Goal: Task Accomplishment & Management: Use online tool/utility

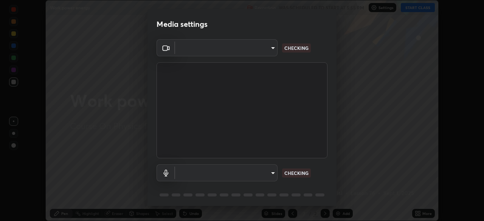
scroll to position [221, 484]
type input "ba13e312339ef8477216ddedc35df2f043033d031c8e6632ccfddaecbc9a7b0e"
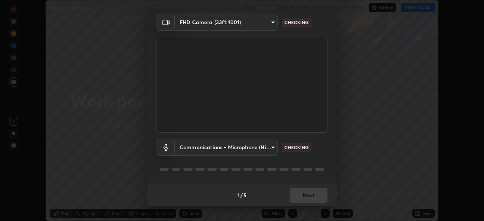
scroll to position [27, 0]
click at [314, 196] on div "1 / 5 Next" at bounding box center [242, 194] width 189 height 24
click at [315, 194] on div "1 / 5 Next" at bounding box center [242, 194] width 189 height 24
click at [316, 196] on div "1 / 5 Next" at bounding box center [242, 194] width 189 height 24
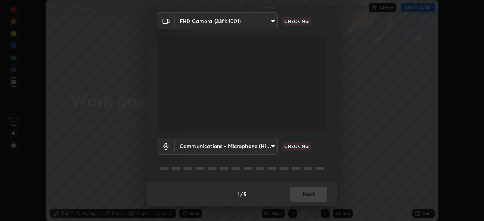
click at [317, 196] on div "1 / 5 Next" at bounding box center [242, 194] width 189 height 24
click at [319, 196] on div "1 / 5 Next" at bounding box center [242, 194] width 189 height 24
click at [319, 195] on div "1 / 5 Next" at bounding box center [242, 194] width 189 height 24
click at [319, 196] on div "1 / 5 Next" at bounding box center [242, 194] width 189 height 24
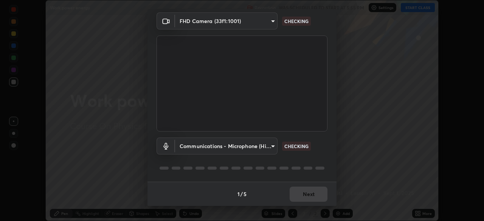
click at [318, 195] on div "1 / 5 Next" at bounding box center [242, 194] width 189 height 24
click at [319, 196] on div "1 / 5 Next" at bounding box center [242, 194] width 189 height 24
click at [319, 198] on div "1 / 5 Next" at bounding box center [242, 194] width 189 height 24
click at [320, 199] on div "1 / 5 Next" at bounding box center [242, 194] width 189 height 24
click at [320, 201] on div "1 / 5 Next" at bounding box center [242, 194] width 189 height 24
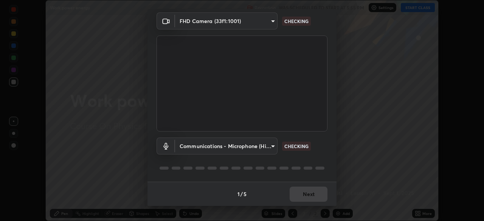
click at [321, 199] on div "1 / 5 Next" at bounding box center [242, 194] width 189 height 24
click at [317, 198] on div "1 / 5 Next" at bounding box center [242, 194] width 189 height 24
click at [268, 147] on body "Erase all Work power energy Recording WAS SCHEDULED TO START AT 5:55 PM Setting…" at bounding box center [242, 110] width 484 height 221
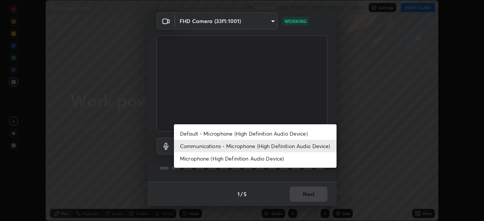
click at [268, 161] on li "Microphone (High Definition Audio Device)" at bounding box center [255, 158] width 163 height 12
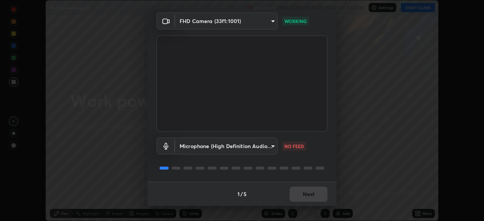
click at [264, 149] on body "Erase all Work power energy Recording WAS SCHEDULED TO START AT 5:55 PM Setting…" at bounding box center [242, 110] width 484 height 221
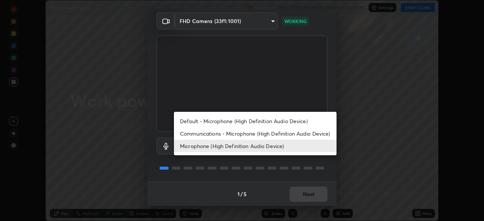
click at [271, 134] on li "Communications - Microphone (High Definition Audio Device)" at bounding box center [255, 134] width 163 height 12
type input "communications"
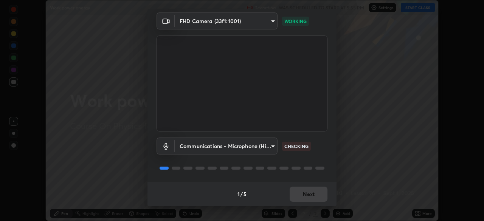
click at [314, 194] on div "1 / 5 Next" at bounding box center [242, 194] width 189 height 24
click at [316, 193] on div "1 / 5 Next" at bounding box center [242, 194] width 189 height 24
click at [315, 196] on div "1 / 5 Next" at bounding box center [242, 194] width 189 height 24
click at [316, 194] on div "1 / 5 Next" at bounding box center [242, 194] width 189 height 24
click at [316, 195] on div "1 / 5 Next" at bounding box center [242, 194] width 189 height 24
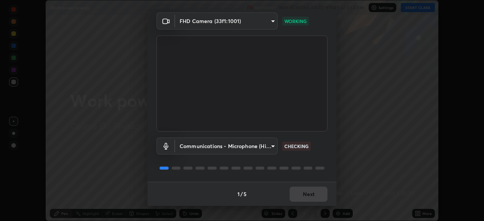
click at [315, 196] on div "1 / 5 Next" at bounding box center [242, 194] width 189 height 24
click at [316, 196] on div "1 / 5 Next" at bounding box center [242, 194] width 189 height 24
click at [315, 195] on div "1 / 5 Next" at bounding box center [242, 194] width 189 height 24
click at [315, 196] on div "1 / 5 Next" at bounding box center [242, 194] width 189 height 24
click at [314, 197] on div "1 / 5 Next" at bounding box center [242, 194] width 189 height 24
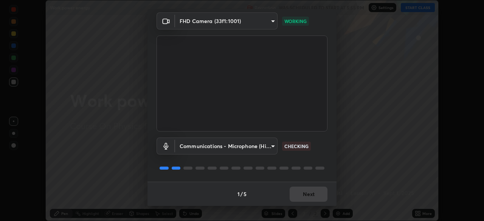
click at [314, 196] on div "1 / 5 Next" at bounding box center [242, 194] width 189 height 24
click at [315, 196] on div "1 / 5 Next" at bounding box center [242, 194] width 189 height 24
click at [316, 195] on div "1 / 5 Next" at bounding box center [242, 194] width 189 height 24
click at [316, 196] on div "1 / 5 Next" at bounding box center [242, 194] width 189 height 24
click at [314, 196] on button "Next" at bounding box center [309, 194] width 38 height 15
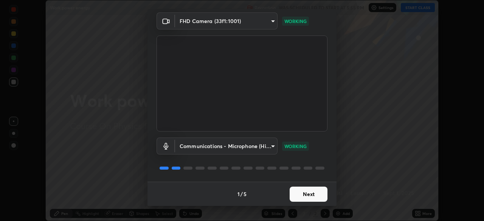
scroll to position [0, 0]
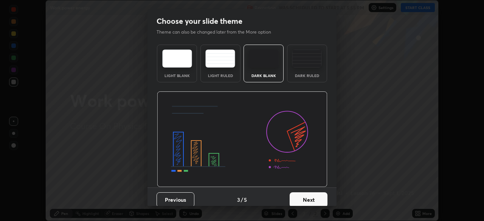
click at [315, 197] on button "Next" at bounding box center [309, 200] width 38 height 15
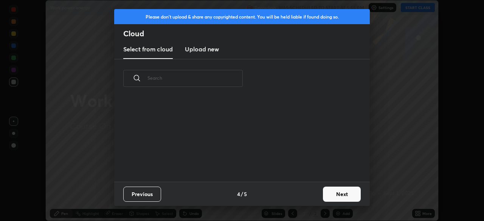
click at [332, 198] on button "Next" at bounding box center [342, 194] width 38 height 15
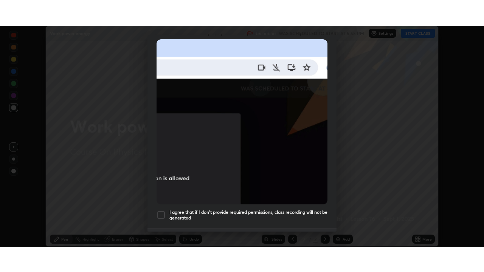
scroll to position [181, 0]
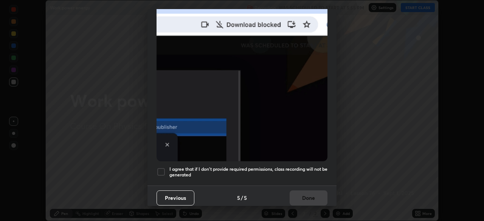
click at [307, 171] on h5 "I agree that if I don't provide required permissions, class recording will not …" at bounding box center [248, 172] width 158 height 12
click at [306, 191] on button "Done" at bounding box center [309, 198] width 38 height 15
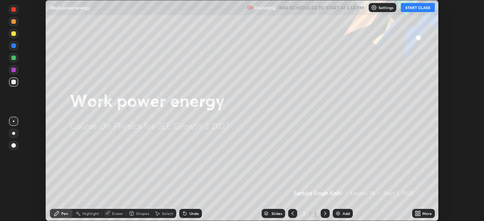
click at [432, 213] on div "More" at bounding box center [423, 213] width 23 height 9
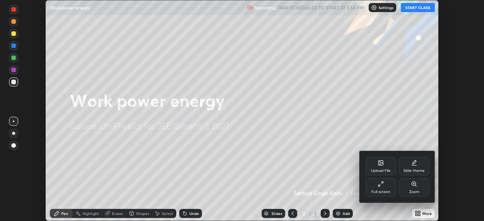
click at [387, 188] on div "Full screen" at bounding box center [381, 188] width 30 height 18
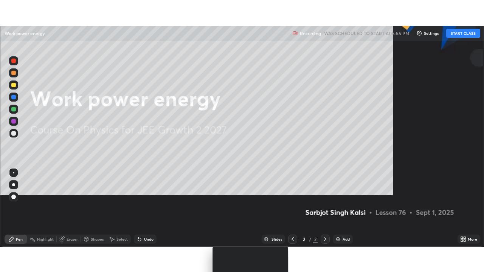
scroll to position [272, 484]
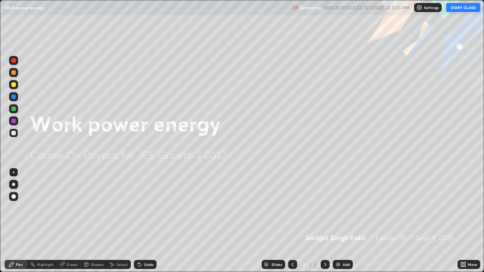
click at [457, 10] on button "START CLASS" at bounding box center [463, 7] width 34 height 9
click at [339, 221] on img at bounding box center [338, 265] width 6 height 6
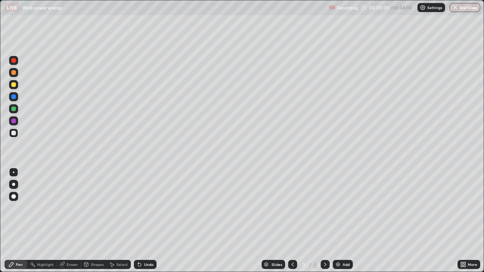
click at [14, 82] on div at bounding box center [13, 84] width 5 height 5
click at [14, 73] on div at bounding box center [13, 72] width 5 height 5
click at [141, 221] on div "Undo" at bounding box center [145, 264] width 23 height 9
click at [144, 221] on div "Undo" at bounding box center [145, 264] width 23 height 9
click at [145, 221] on div "Undo" at bounding box center [145, 264] width 23 height 9
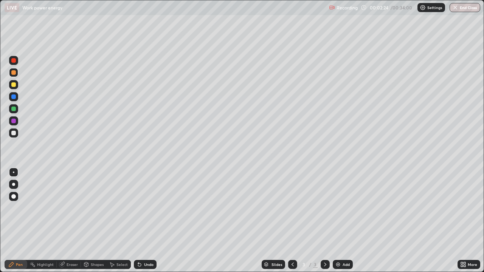
click at [145, 221] on div "Undo" at bounding box center [145, 264] width 23 height 9
click at [16, 86] on div at bounding box center [13, 84] width 9 height 9
click at [16, 134] on div at bounding box center [13, 133] width 9 height 9
click at [67, 221] on div "Eraser" at bounding box center [72, 265] width 11 height 4
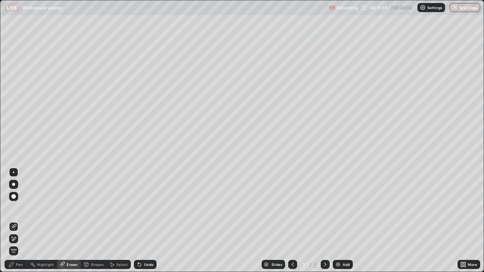
click at [15, 221] on icon at bounding box center [14, 239] width 6 height 6
click at [16, 221] on div "Pen" at bounding box center [19, 265] width 7 height 4
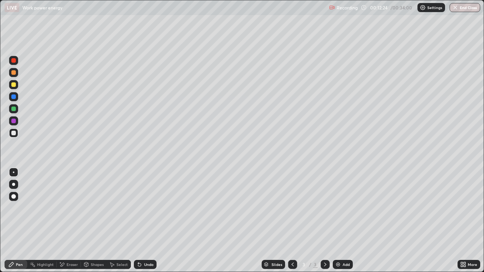
click at [61, 221] on div "Eraser" at bounding box center [69, 264] width 24 height 9
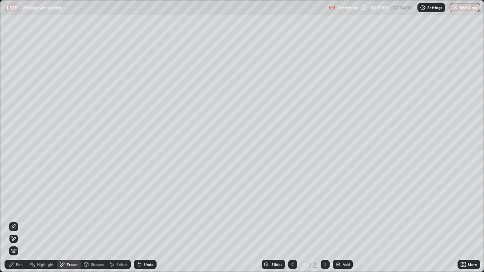
click at [19, 221] on div "Pen" at bounding box center [16, 264] width 23 height 9
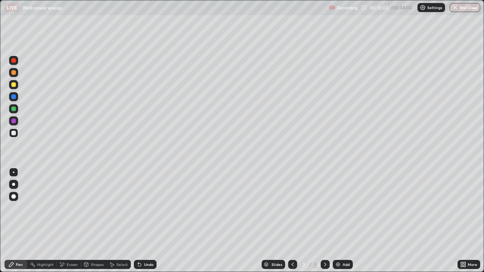
click at [12, 137] on div at bounding box center [13, 133] width 9 height 9
click at [342, 221] on div "Add" at bounding box center [343, 264] width 20 height 9
click at [15, 133] on div at bounding box center [13, 133] width 5 height 5
click at [74, 221] on div "Eraser" at bounding box center [72, 265] width 11 height 4
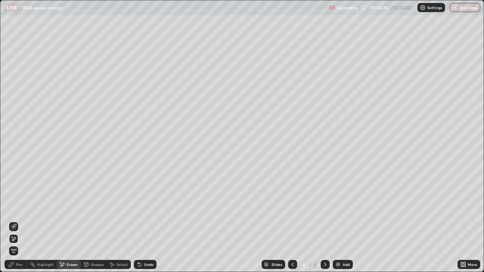
click at [19, 221] on div "Pen" at bounding box center [19, 265] width 7 height 4
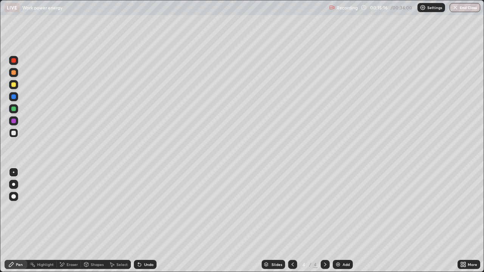
click at [15, 84] on div at bounding box center [13, 84] width 5 height 5
click at [67, 221] on div "Eraser" at bounding box center [72, 265] width 11 height 4
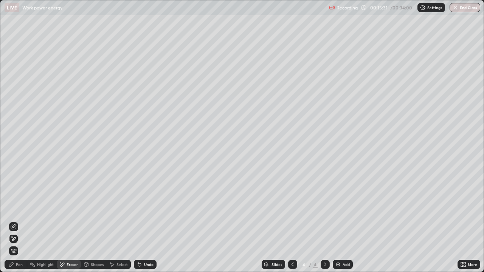
click at [18, 221] on div "Pen" at bounding box center [16, 264] width 23 height 9
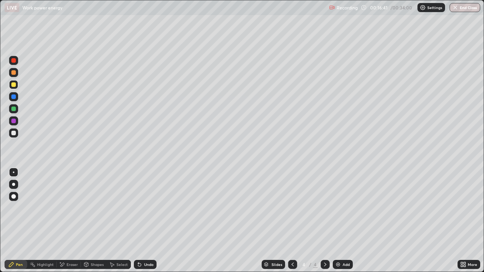
click at [141, 221] on icon at bounding box center [140, 265] width 6 height 6
click at [292, 221] on icon at bounding box center [293, 265] width 6 height 6
click at [324, 221] on icon at bounding box center [325, 265] width 2 height 4
click at [342, 221] on div "Add" at bounding box center [343, 264] width 20 height 9
click at [16, 134] on div at bounding box center [13, 133] width 5 height 5
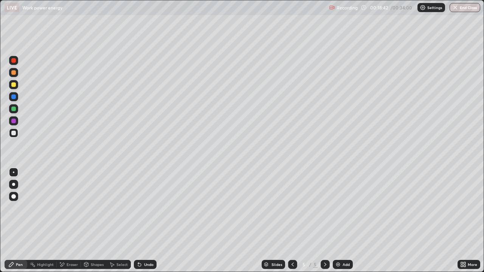
click at [72, 221] on div "Eraser" at bounding box center [72, 265] width 11 height 4
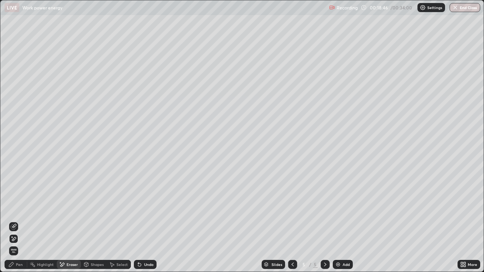
click at [154, 221] on div "Undo" at bounding box center [145, 264] width 23 height 9
click at [17, 221] on div "Pen" at bounding box center [19, 265] width 7 height 4
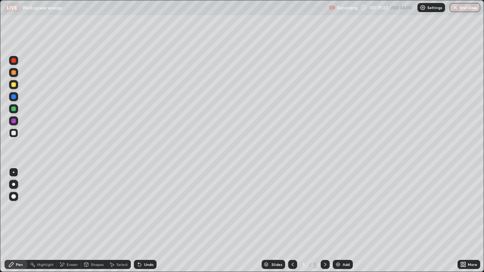
click at [145, 221] on div "Undo" at bounding box center [148, 265] width 9 height 4
click at [341, 221] on div "Add" at bounding box center [343, 264] width 20 height 9
click at [14, 134] on div at bounding box center [13, 133] width 5 height 5
click at [14, 109] on div at bounding box center [13, 109] width 5 height 5
click at [12, 95] on div at bounding box center [13, 97] width 5 height 5
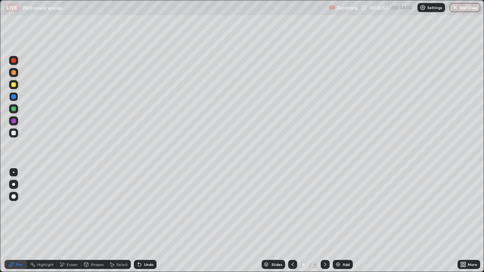
click at [13, 109] on div at bounding box center [13, 109] width 5 height 5
click at [17, 132] on div at bounding box center [13, 133] width 9 height 9
click at [15, 110] on div at bounding box center [13, 109] width 5 height 5
click at [345, 221] on div "Add" at bounding box center [346, 265] width 7 height 4
click at [10, 135] on div at bounding box center [13, 133] width 9 height 9
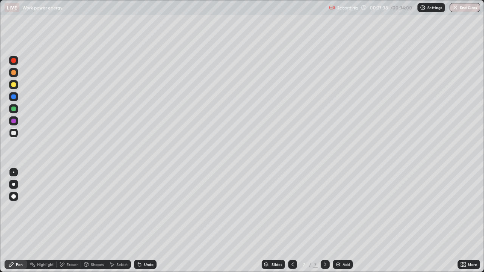
click at [14, 132] on div at bounding box center [13, 133] width 5 height 5
click at [16, 85] on div at bounding box center [13, 84] width 9 height 9
click at [14, 132] on div at bounding box center [13, 133] width 5 height 5
click at [65, 221] on div "Eraser" at bounding box center [69, 264] width 24 height 9
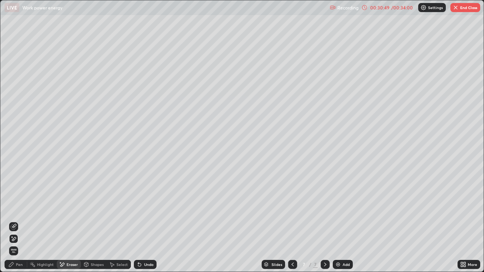
click at [20, 221] on div "Pen" at bounding box center [16, 264] width 23 height 9
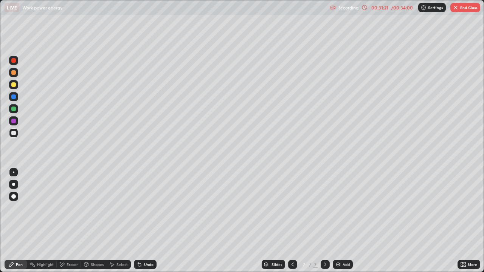
click at [465, 3] on button "End Class" at bounding box center [466, 7] width 30 height 9
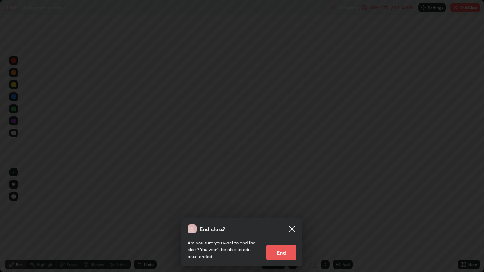
click at [284, 221] on button "End" at bounding box center [281, 252] width 30 height 15
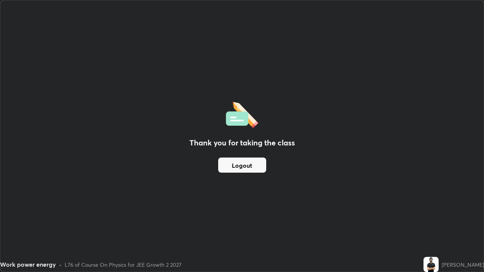
click at [248, 170] on button "Logout" at bounding box center [242, 165] width 48 height 15
